Goal: Task Accomplishment & Management: Use online tool/utility

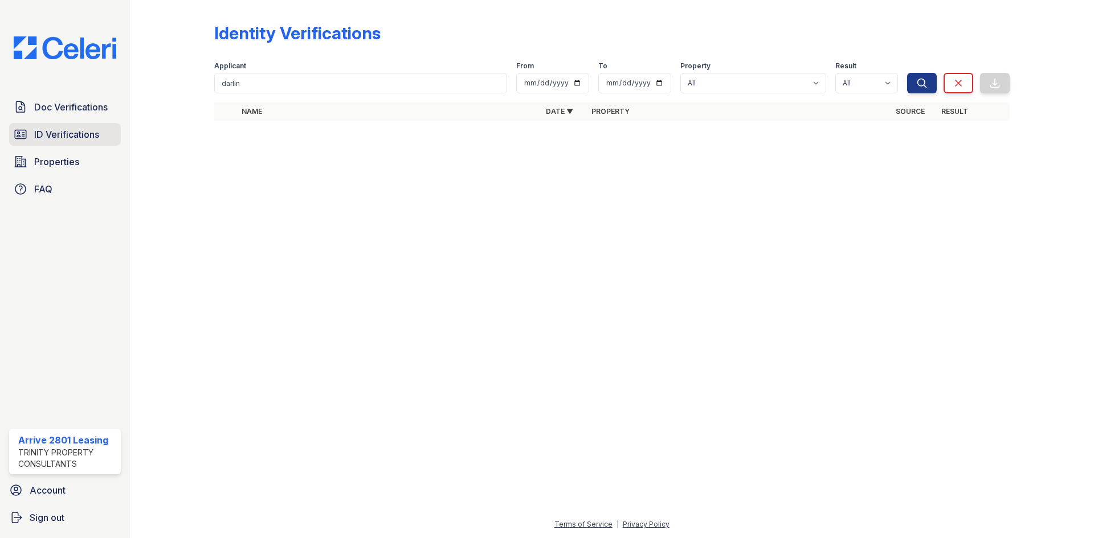
click at [69, 143] on link "ID Verifications" at bounding box center [65, 134] width 112 height 23
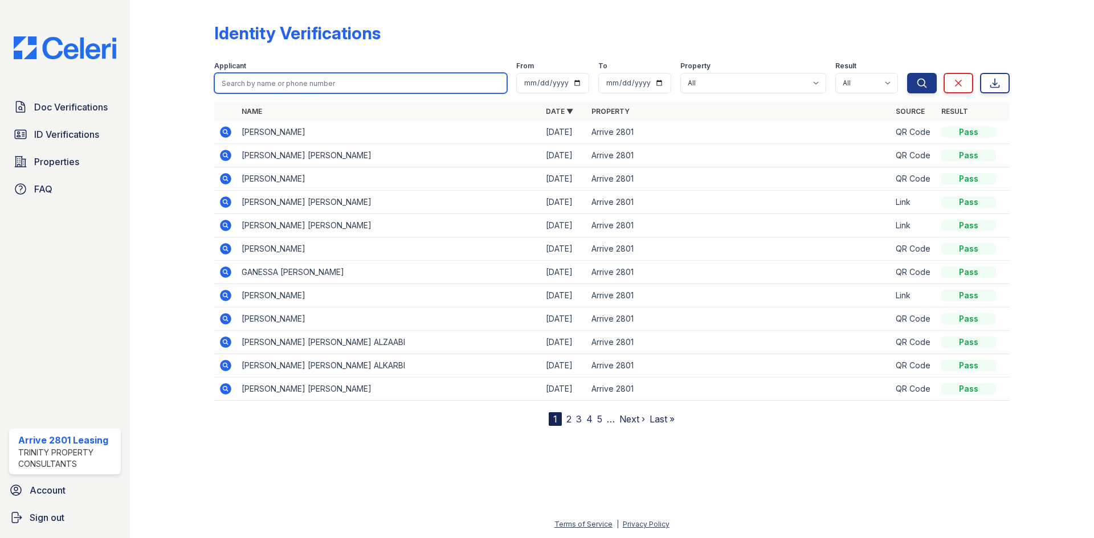
click at [368, 79] on input "search" at bounding box center [360, 83] width 293 height 21
type input "aphrodite"
click at [907, 73] on button "Search" at bounding box center [922, 83] width 30 height 21
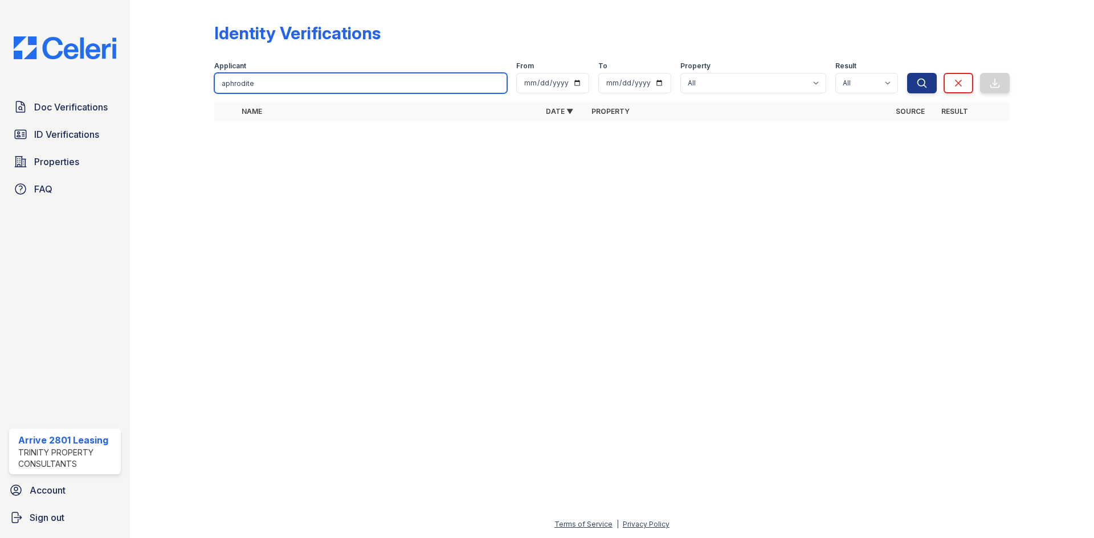
drag, startPoint x: 246, startPoint y: 90, endPoint x: 187, endPoint y: 97, distance: 58.5
click at [187, 97] on div "Identity Verifications Filter Applicant aphrodite From To Property All Arrive 2…" at bounding box center [612, 75] width 928 height 150
type input "[PERSON_NAME]"
click at [907, 73] on button "Search" at bounding box center [922, 83] width 30 height 21
drag, startPoint x: 247, startPoint y: 93, endPoint x: 179, endPoint y: 95, distance: 67.8
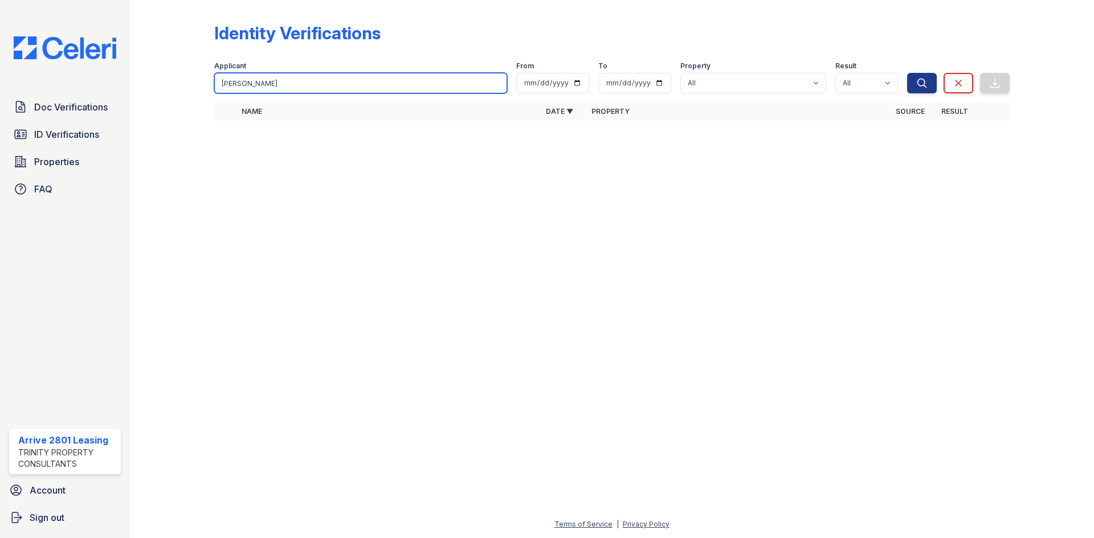
click at [179, 95] on div "Identity Verifications Filter Applicant [GEOGRAPHIC_DATA] From To Property All …" at bounding box center [612, 75] width 928 height 150
type input "venus"
click at [907, 73] on button "Search" at bounding box center [922, 83] width 30 height 21
